Goal: Complete application form

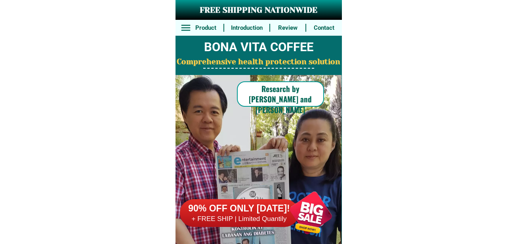
drag, startPoint x: 297, startPoint y: 209, endPoint x: 298, endPoint y: 200, distance: 8.4
click at [297, 208] on div at bounding box center [311, 212] width 62 height 62
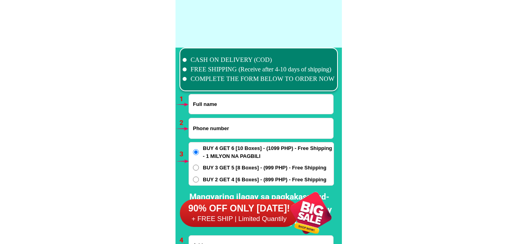
scroll to position [5825, 0]
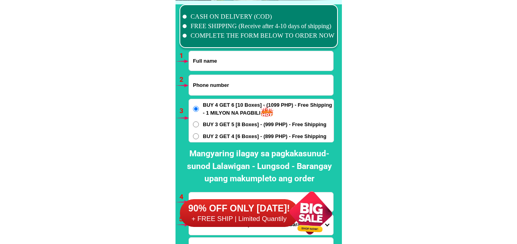
click at [235, 58] on input "Input full_name" at bounding box center [261, 60] width 144 height 19
paste input "[PERSON_NAME]"
type input "[PERSON_NAME]"
click at [211, 87] on input "Input phone_number" at bounding box center [261, 85] width 144 height 20
paste input "09604303818"
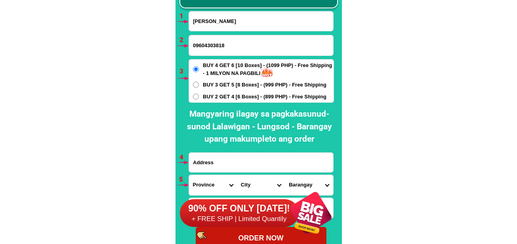
scroll to position [5904, 0]
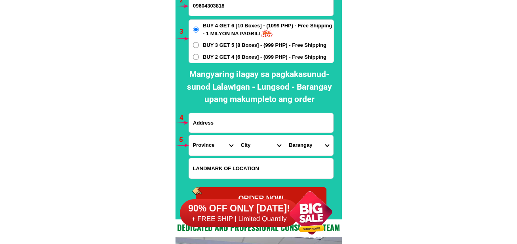
type input "09604303818"
click at [246, 94] on h2 "Mangyaring ilagay sa pagkakasunud-sunod Lalawigan - Lungsod - Barangay upang ma…" at bounding box center [259, 87] width 156 height 38
click at [210, 127] on input "Input address" at bounding box center [261, 122] width 144 height 19
paste input "MEJORADA SUBD. [GEOGRAPHIC_DATA] , [GEOGRAPHIC_DATA][PERSON_NAME] ( [GEOGRAPHIC…"
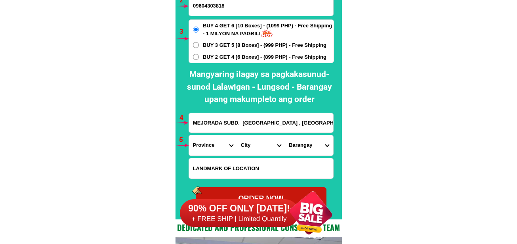
scroll to position [0, 78]
type input "MEJORADA SUBD. [GEOGRAPHIC_DATA] , [GEOGRAPHIC_DATA][PERSON_NAME] ( [GEOGRAPHIC…"
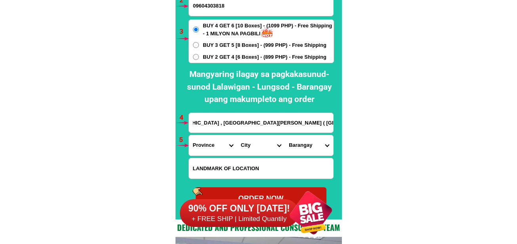
scroll to position [0, 0]
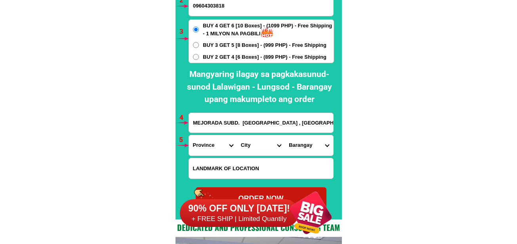
click at [199, 148] on select "Province [GEOGRAPHIC_DATA] [GEOGRAPHIC_DATA] [GEOGRAPHIC_DATA] [GEOGRAPHIC_DATA…" at bounding box center [213, 145] width 48 height 20
select select "63_196"
click at [189, 135] on select "Province [GEOGRAPHIC_DATA] [GEOGRAPHIC_DATA] [GEOGRAPHIC_DATA] [GEOGRAPHIC_DATA…" at bounding box center [213, 145] width 48 height 20
drag, startPoint x: 250, startPoint y: 145, endPoint x: 255, endPoint y: 135, distance: 11.2
click at [250, 145] on select "City Capiz-[PERSON_NAME]-[GEOGRAPHIC_DATA] Capiz-president-roxas [PERSON_NAME] …" at bounding box center [261, 145] width 48 height 20
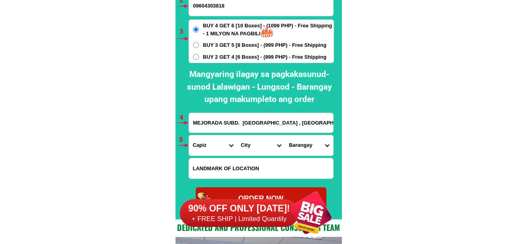
select select "63_1965049"
click at [237, 135] on select "City Capiz-[PERSON_NAME]-[GEOGRAPHIC_DATA] Capiz-president-roxas [PERSON_NAME] …" at bounding box center [261, 145] width 48 height 20
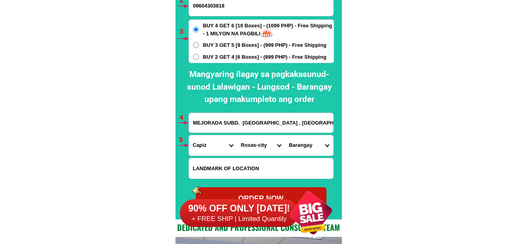
drag, startPoint x: 301, startPoint y: 145, endPoint x: 305, endPoint y: 137, distance: 9.0
click at [301, 145] on select "Barangay [GEOGRAPHIC_DATA] [GEOGRAPHIC_DATA] [GEOGRAPHIC_DATA] [GEOGRAPHIC_DATA…" at bounding box center [309, 145] width 48 height 20
select select "63_19650495444"
click at [285, 135] on select "Barangay [GEOGRAPHIC_DATA] [GEOGRAPHIC_DATA] [GEOGRAPHIC_DATA] [GEOGRAPHIC_DATA…" at bounding box center [309, 145] width 48 height 20
click at [309, 145] on select "Barangay [GEOGRAPHIC_DATA] [GEOGRAPHIC_DATA] [GEOGRAPHIC_DATA] [GEOGRAPHIC_DATA…" at bounding box center [309, 145] width 48 height 20
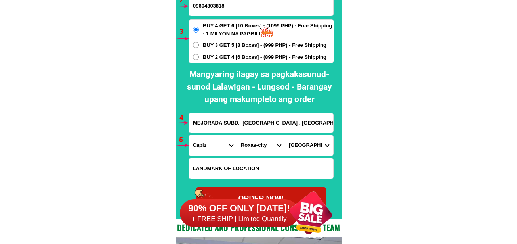
click at [285, 135] on select "Barangay [GEOGRAPHIC_DATA] [GEOGRAPHIC_DATA] [GEOGRAPHIC_DATA] [GEOGRAPHIC_DATA…" at bounding box center [309, 145] width 48 height 20
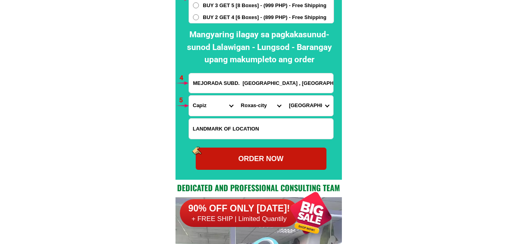
scroll to position [5984, 0]
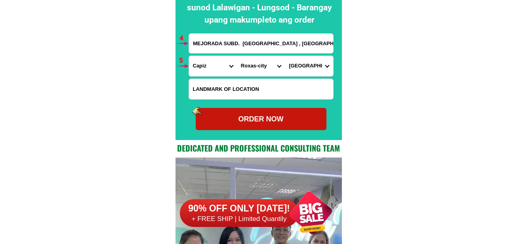
click at [289, 122] on div "ORDER NOW" at bounding box center [261, 119] width 131 height 11
radio input "true"
